Goal: Information Seeking & Learning: Learn about a topic

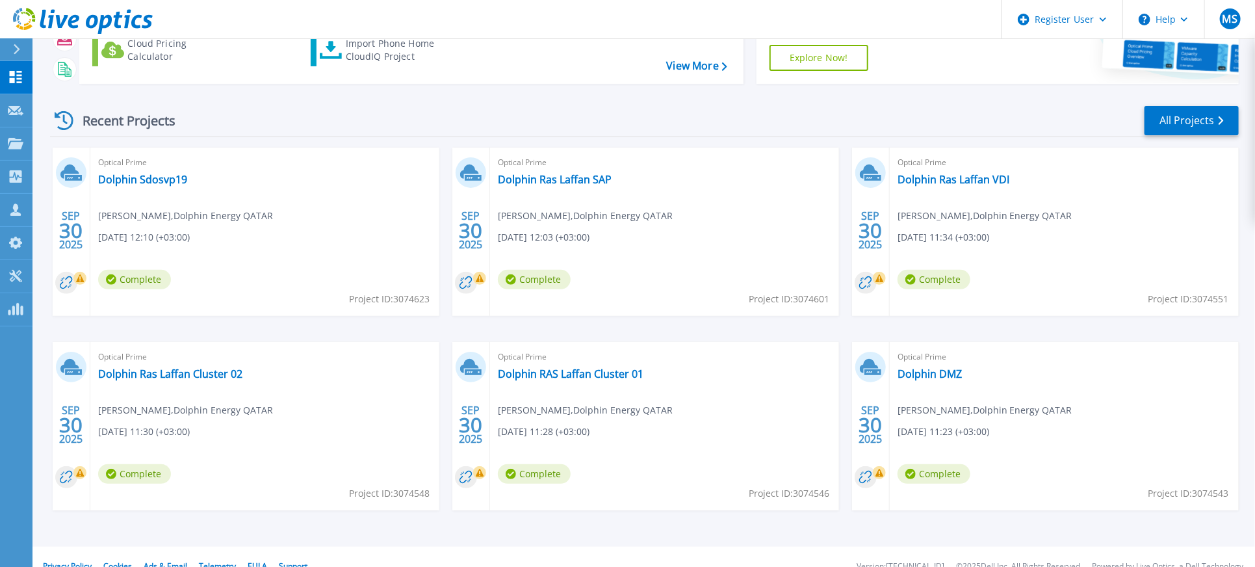
scroll to position [153, 0]
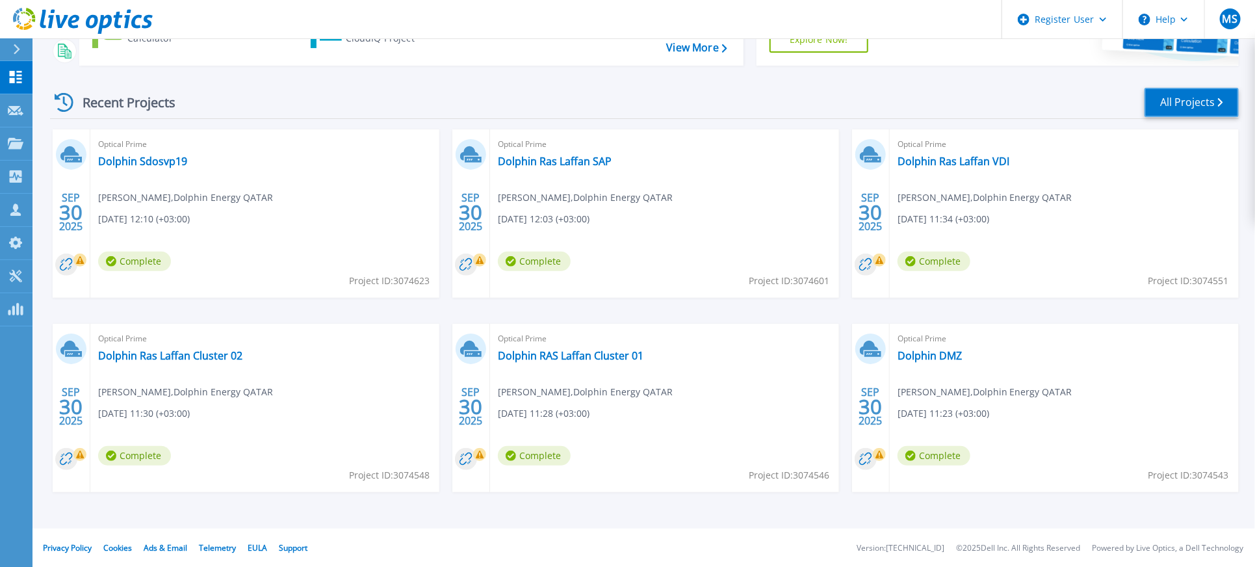
click at [1178, 109] on link "All Projects" at bounding box center [1192, 102] width 94 height 29
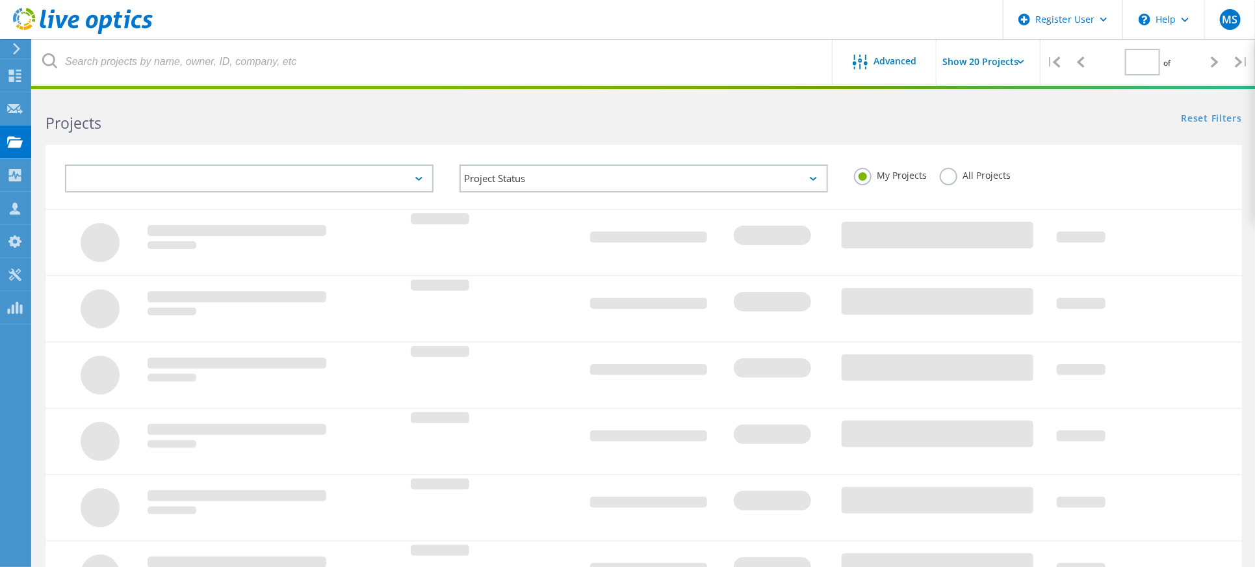
type input "1"
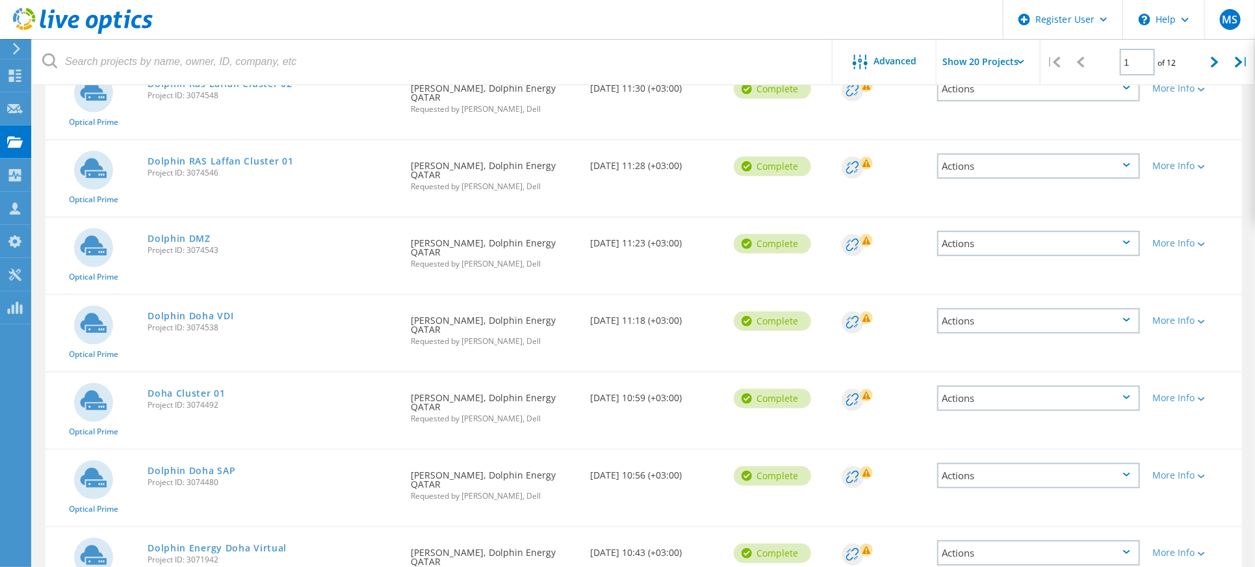
scroll to position [433, 0]
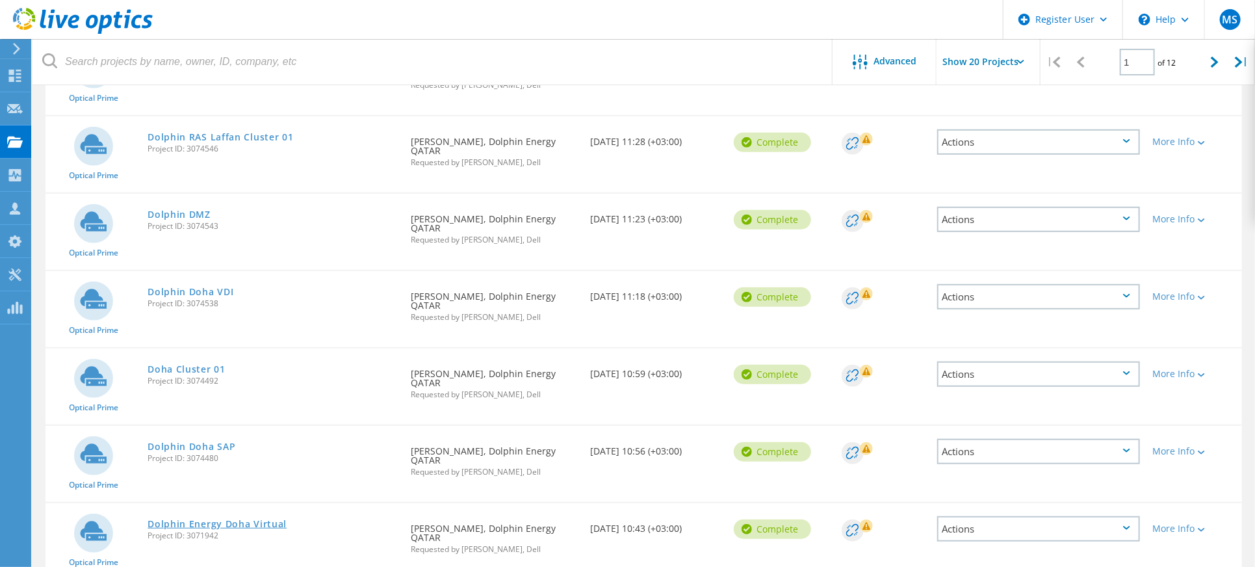
click at [270, 519] on link "Dolphin Energy Doha Virtual" at bounding box center [217, 523] width 139 height 9
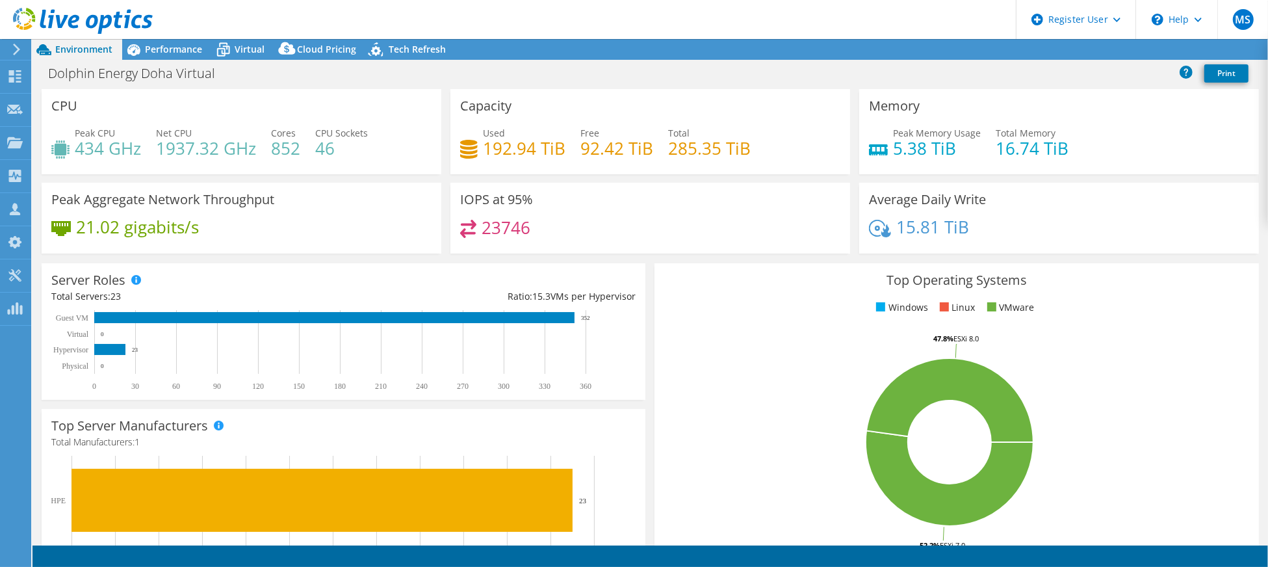
select select "USD"
drag, startPoint x: 565, startPoint y: 146, endPoint x: 482, endPoint y: 149, distance: 83.3
click at [482, 149] on div "Used 192.94 TiB Free 92.42 TiB Total 285.35 TiB" at bounding box center [650, 147] width 380 height 42
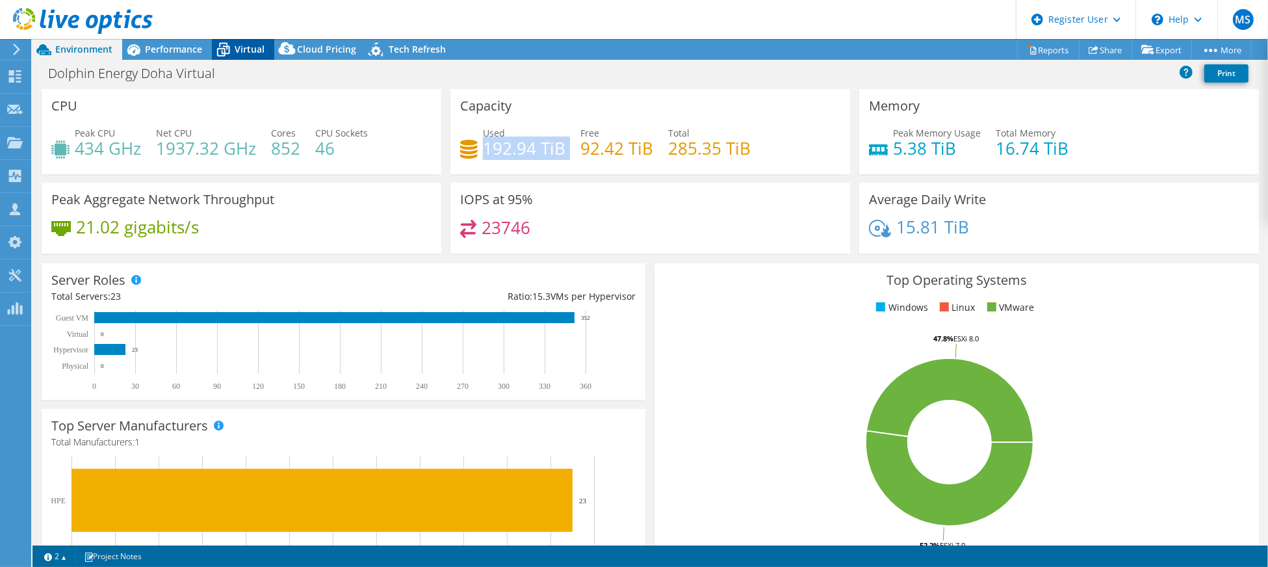
click at [236, 49] on span "Virtual" at bounding box center [250, 49] width 30 height 12
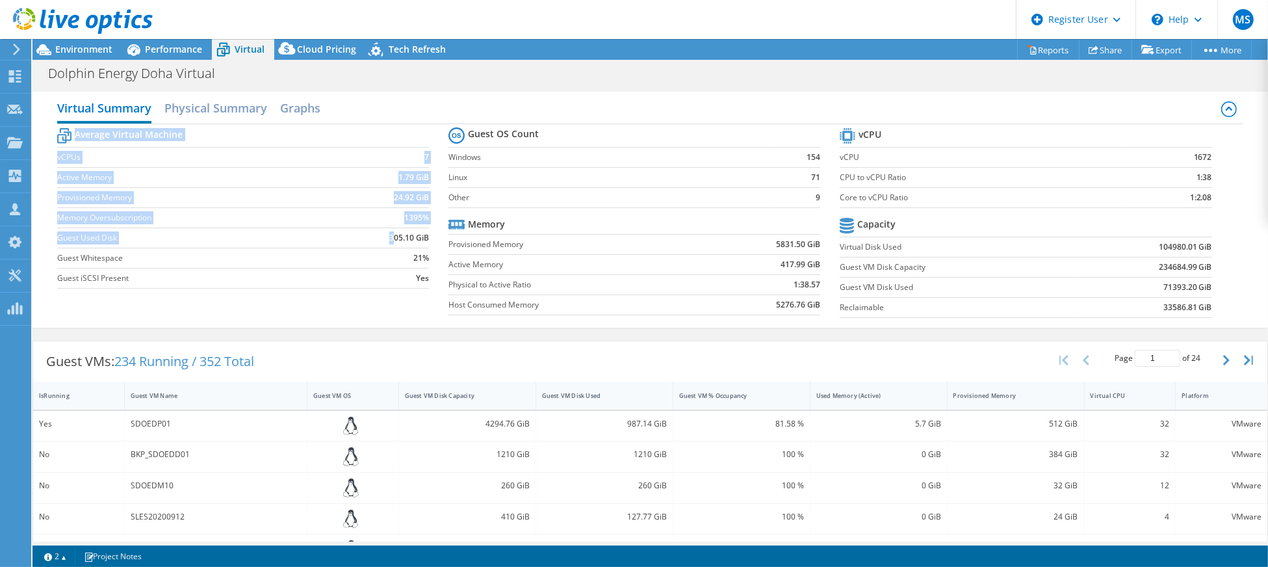
drag, startPoint x: 424, startPoint y: 235, endPoint x: 387, endPoint y: 239, distance: 37.3
click at [387, 239] on section "Average Virtual Machine vCPUs 7 Active Memory 1.79 GiB Provisioned Memory 24.92…" at bounding box center [252, 210] width 391 height 170
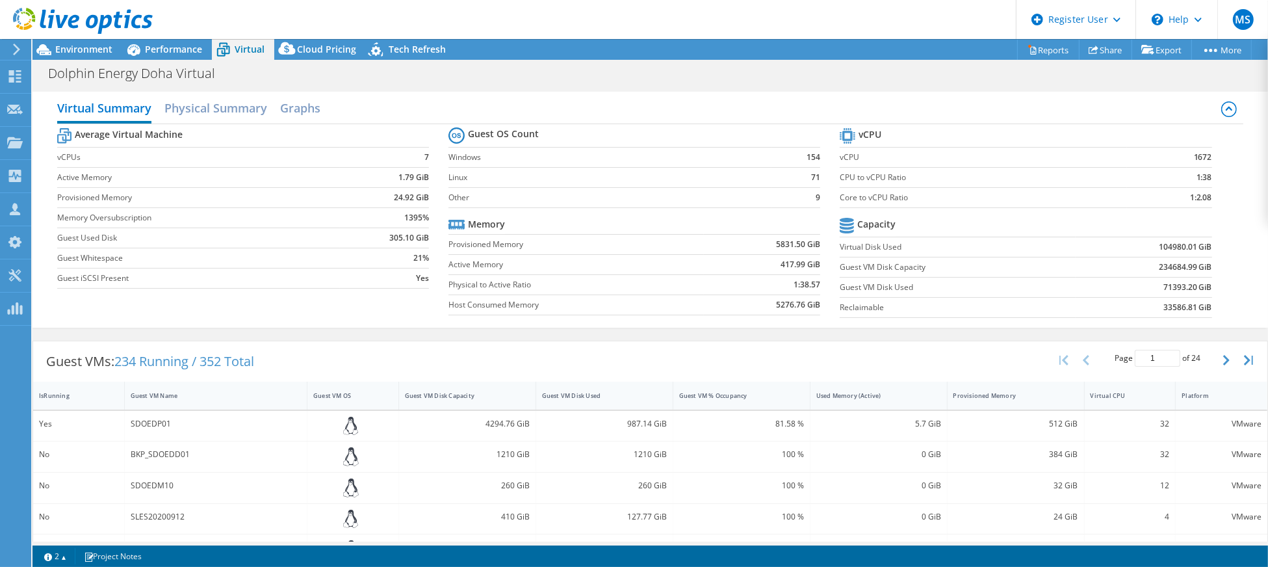
click at [378, 244] on td "305.10 GiB" at bounding box center [384, 237] width 89 height 20
drag, startPoint x: 1144, startPoint y: 265, endPoint x: 1185, endPoint y: 266, distance: 41.0
click at [1185, 266] on td "234684.99 GiB" at bounding box center [1144, 267] width 136 height 20
copy b "234684.99"
click at [91, 49] on span "Environment" at bounding box center [83, 49] width 57 height 12
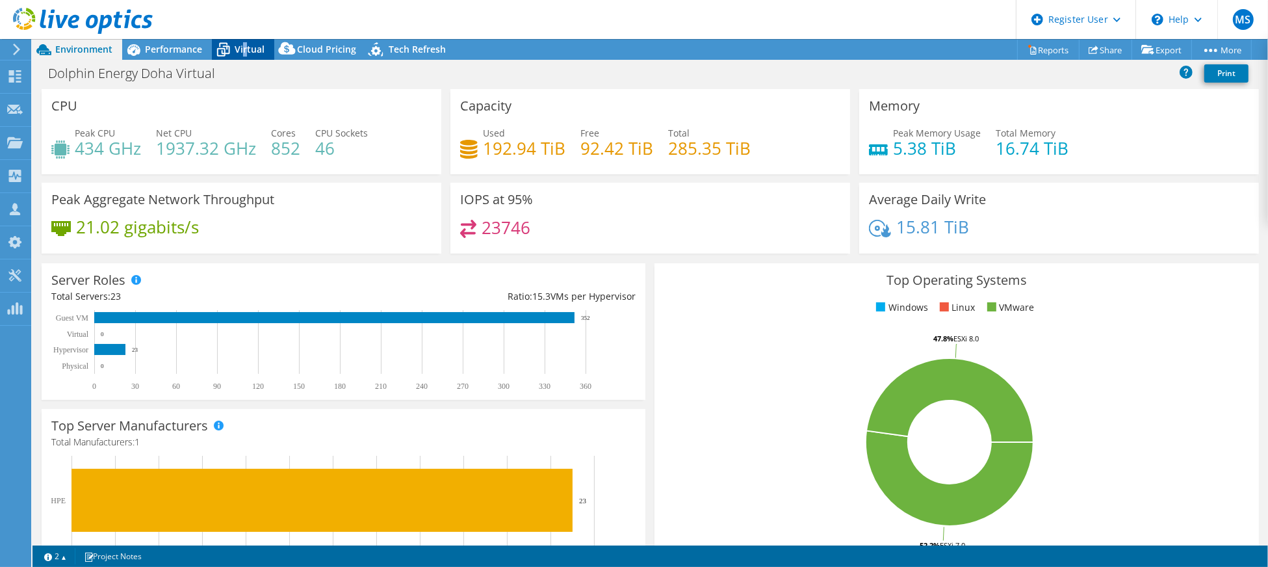
click at [243, 51] on span "Virtual" at bounding box center [250, 49] width 30 height 12
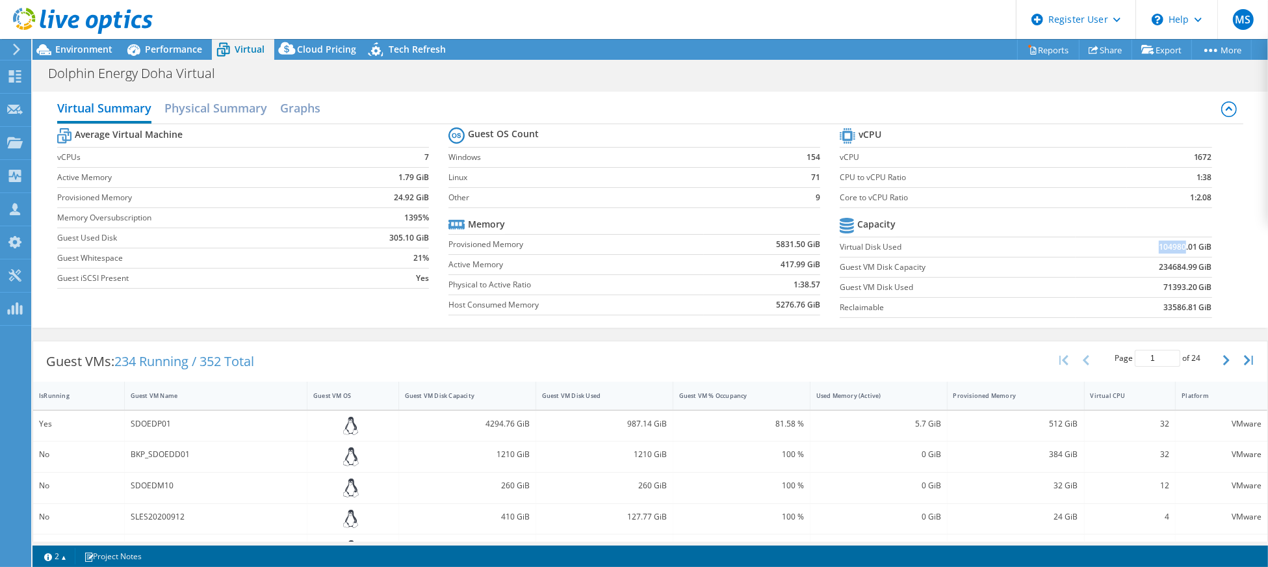
drag, startPoint x: 1148, startPoint y: 244, endPoint x: 1172, endPoint y: 244, distance: 24.7
click at [1172, 244] on b "104980.01 GiB" at bounding box center [1185, 246] width 53 height 13
drag, startPoint x: 1152, startPoint y: 286, endPoint x: 1186, endPoint y: 287, distance: 34.5
click at [1186, 287] on b "71393.20 GiB" at bounding box center [1187, 287] width 49 height 13
copy b "71393.20"
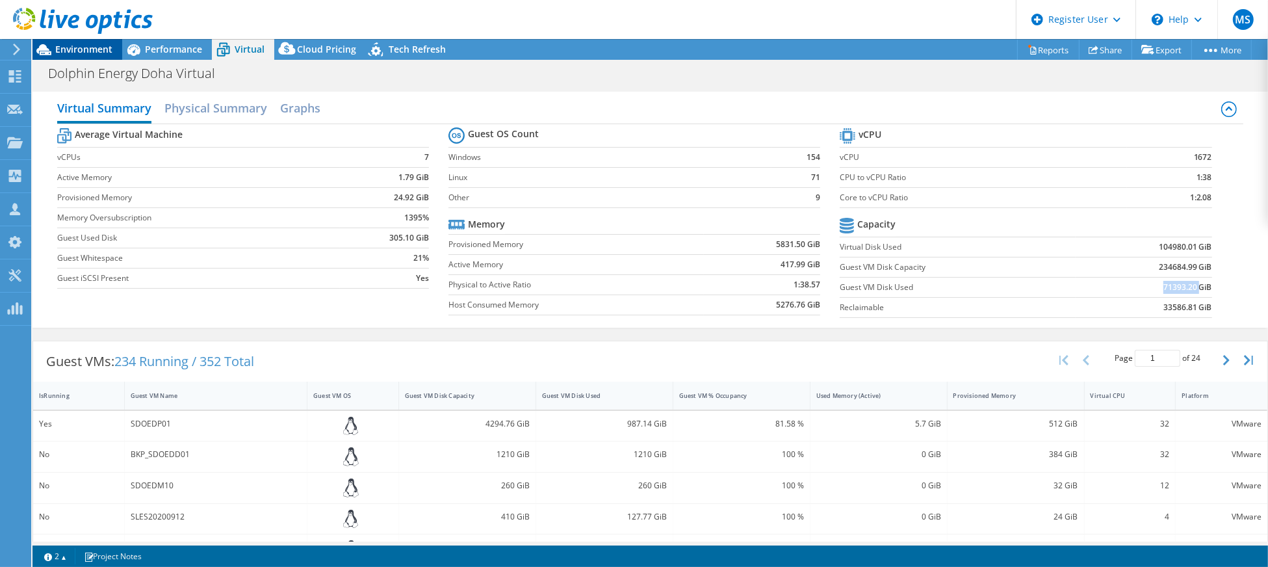
click at [85, 49] on span "Environment" at bounding box center [83, 49] width 57 height 12
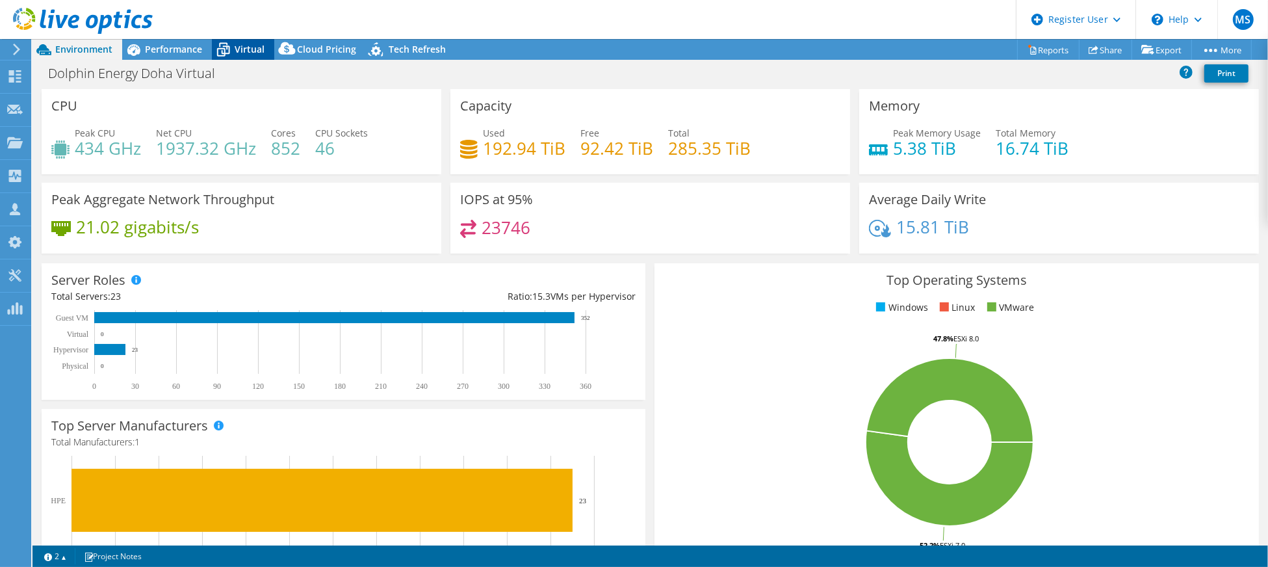
click at [239, 43] on span "Virtual" at bounding box center [250, 49] width 30 height 12
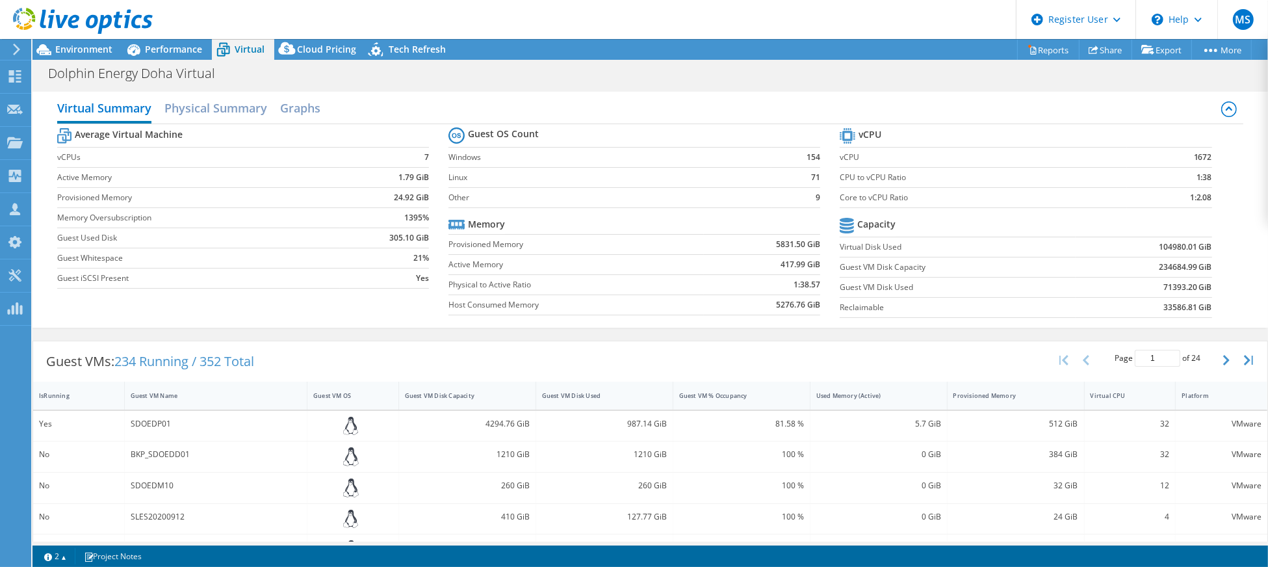
scroll to position [86, 0]
